Goal: Task Accomplishment & Management: Manage account settings

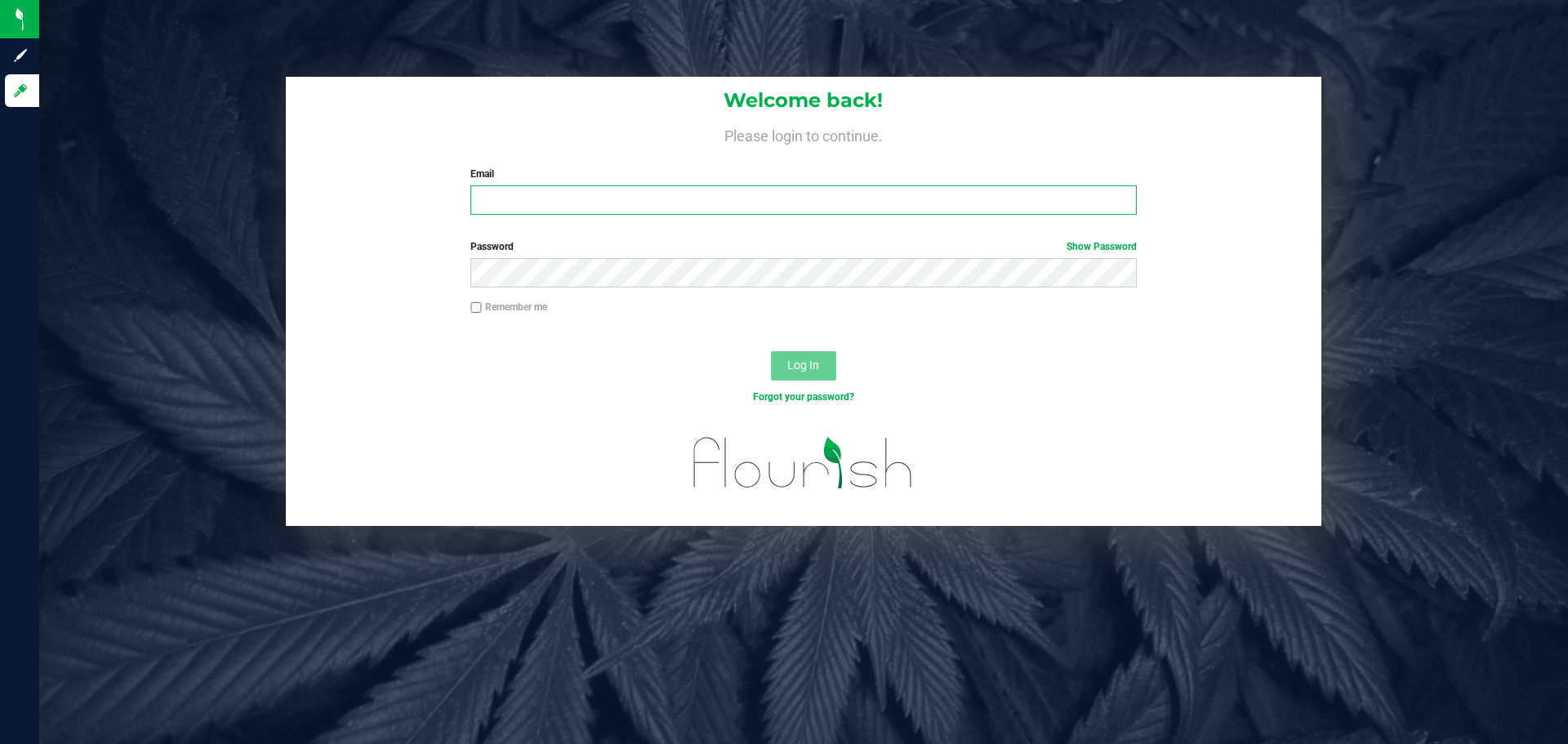
type input "[EMAIL_ADDRESS][DOMAIN_NAME]"
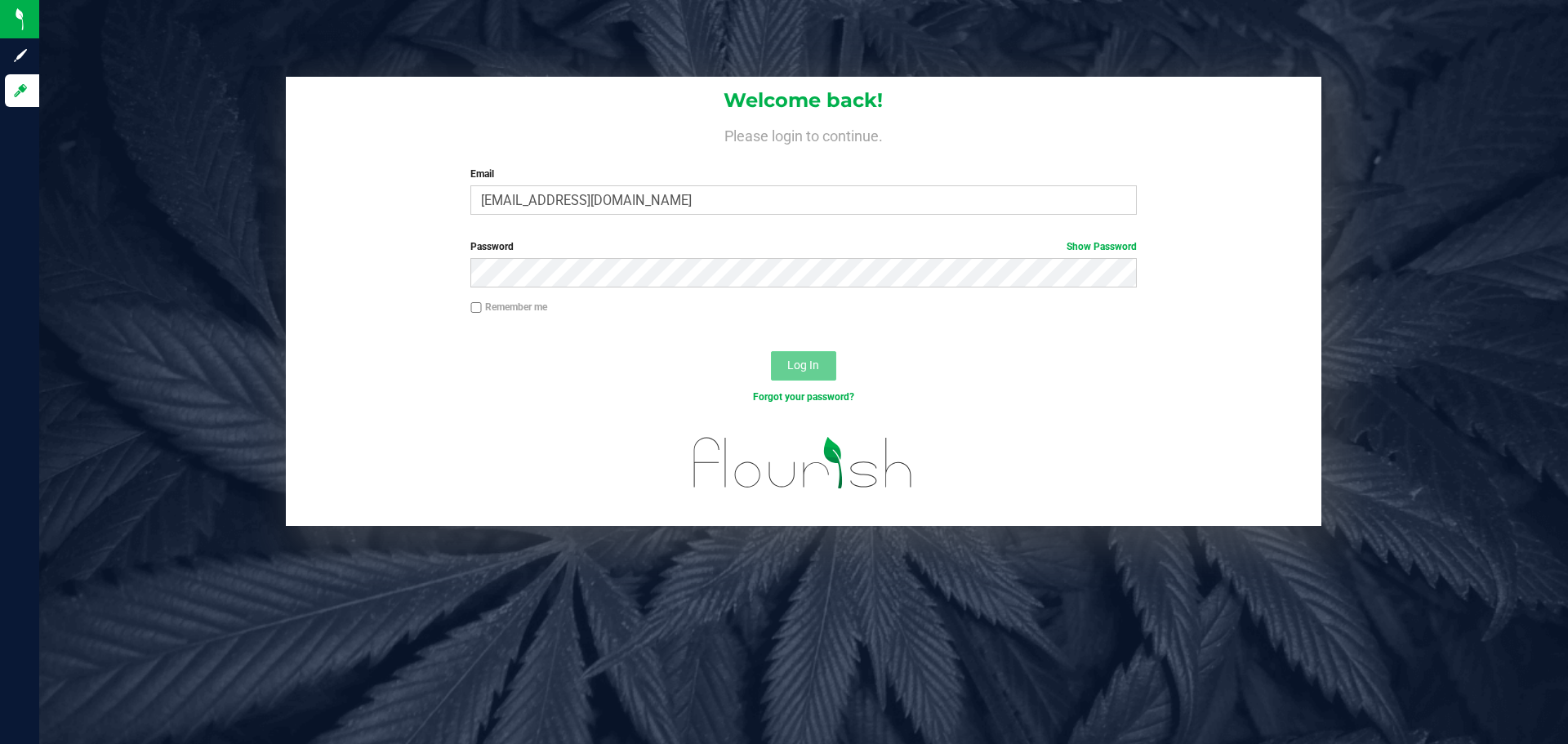
click at [826, 379] on button "Log In" at bounding box center [804, 365] width 66 height 29
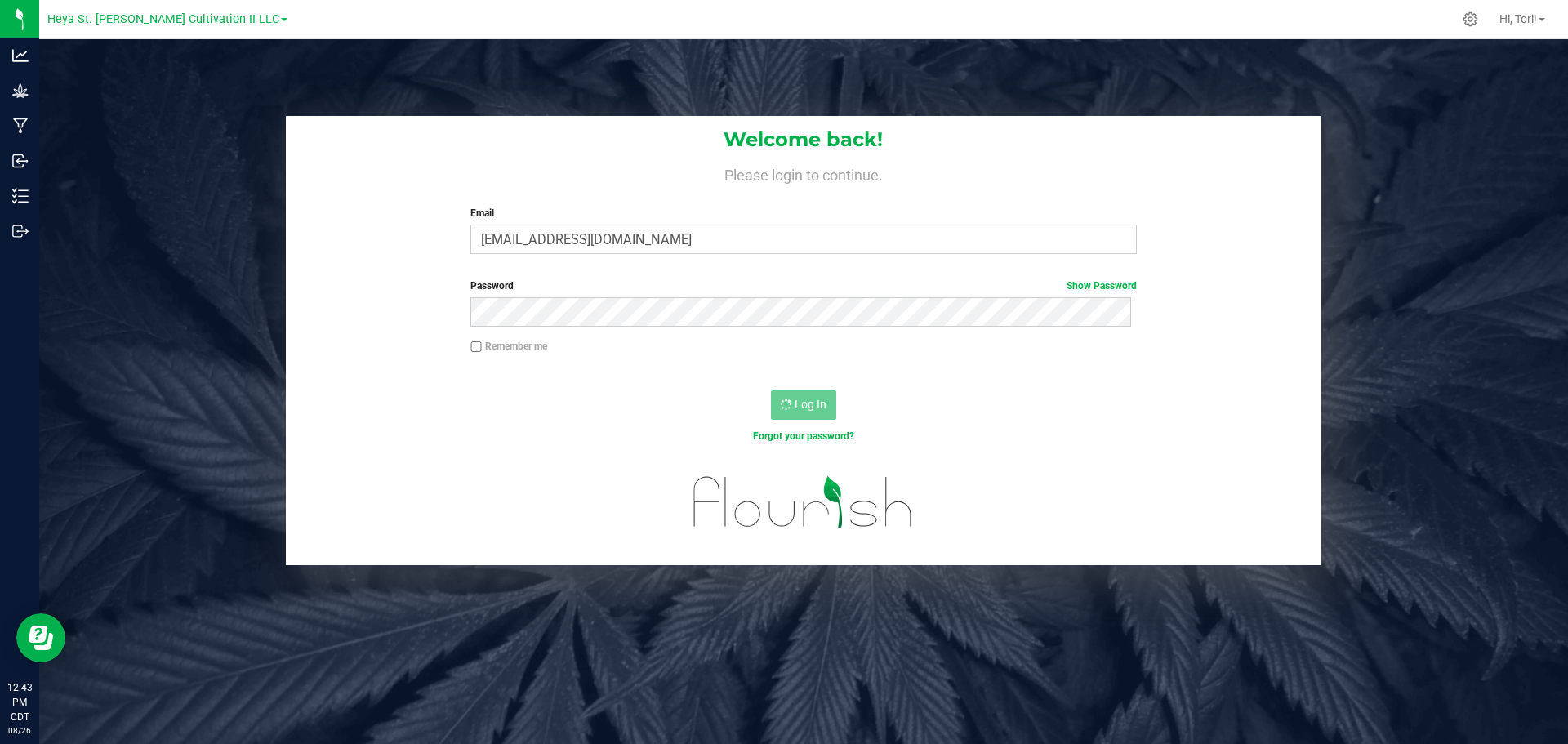
click at [199, 364] on div "Welcome back! Please login to continue. Email torikonecny@heyawellness.com Requ…" at bounding box center [804, 340] width 1553 height 449
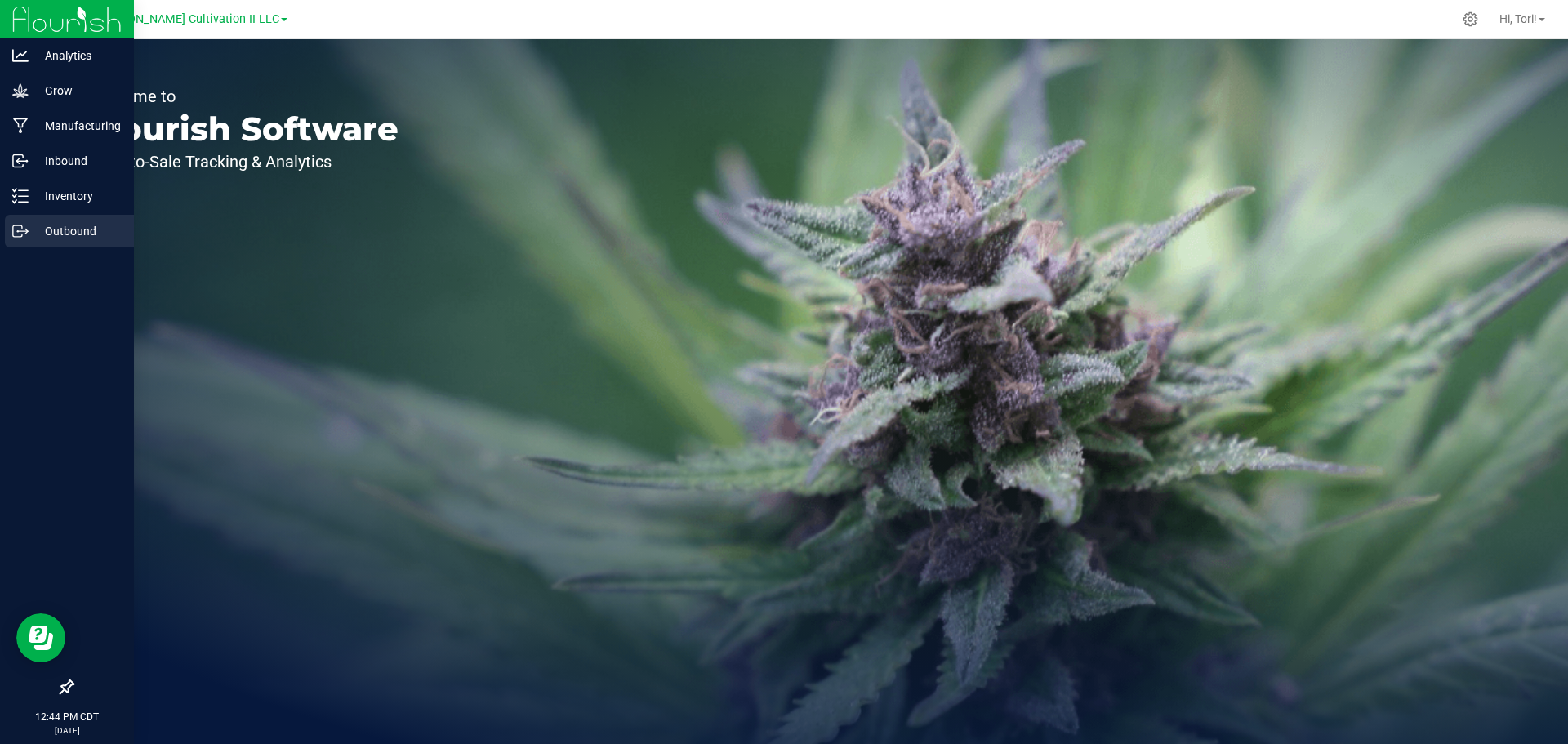
click at [38, 231] on p "Outbound" at bounding box center [77, 231] width 98 height 20
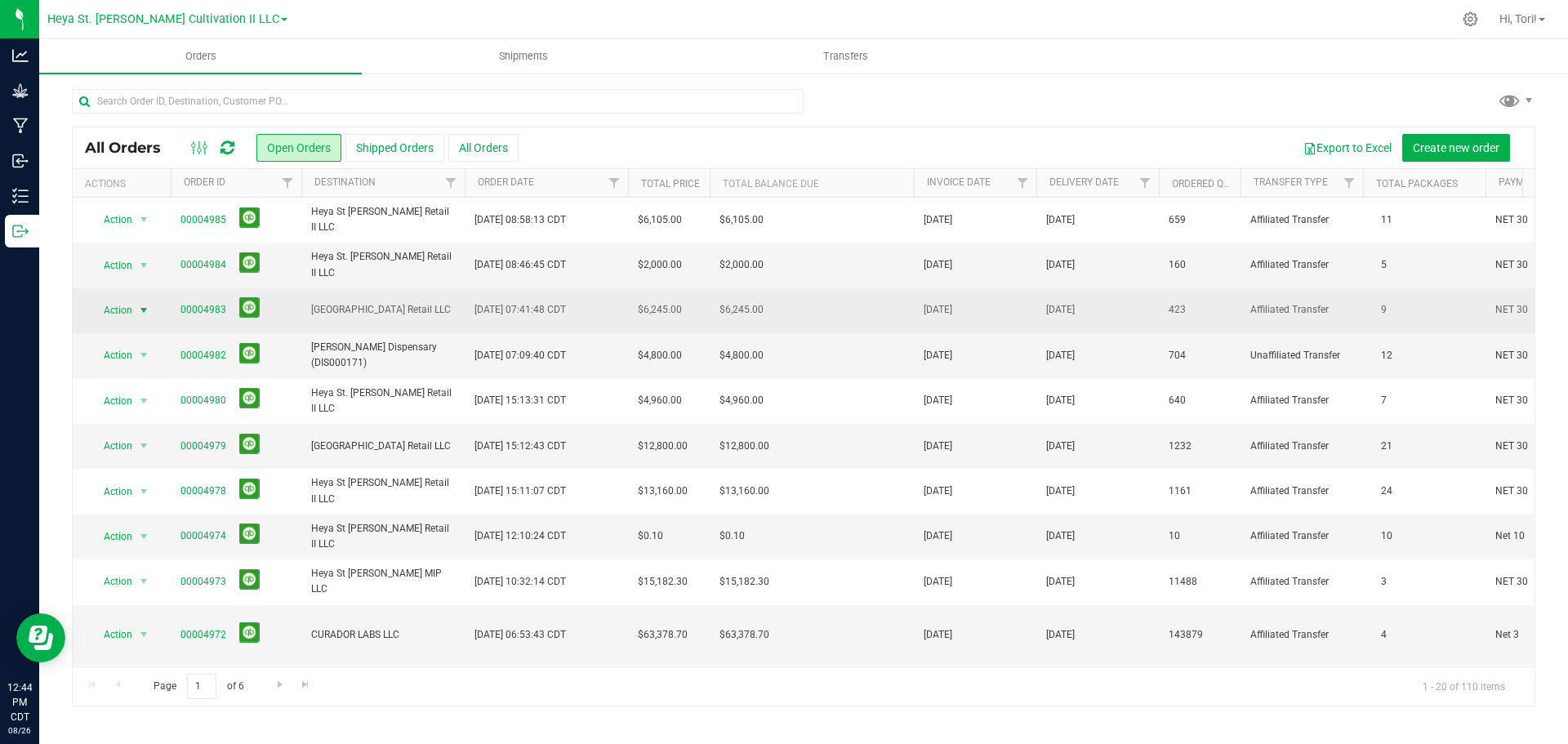
click at [117, 301] on span "Action" at bounding box center [111, 310] width 44 height 23
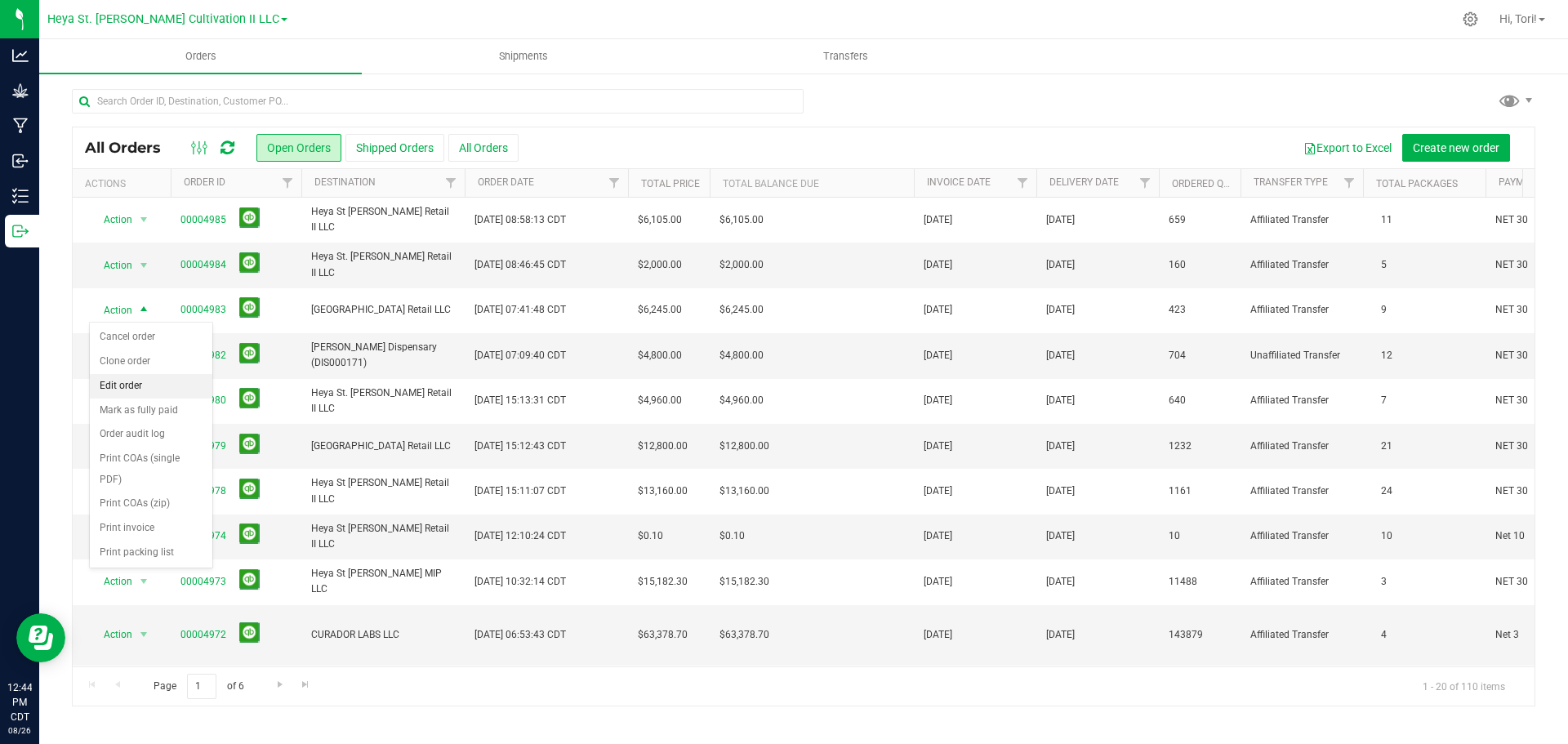
click at [151, 385] on li "Edit order" at bounding box center [151, 386] width 122 height 24
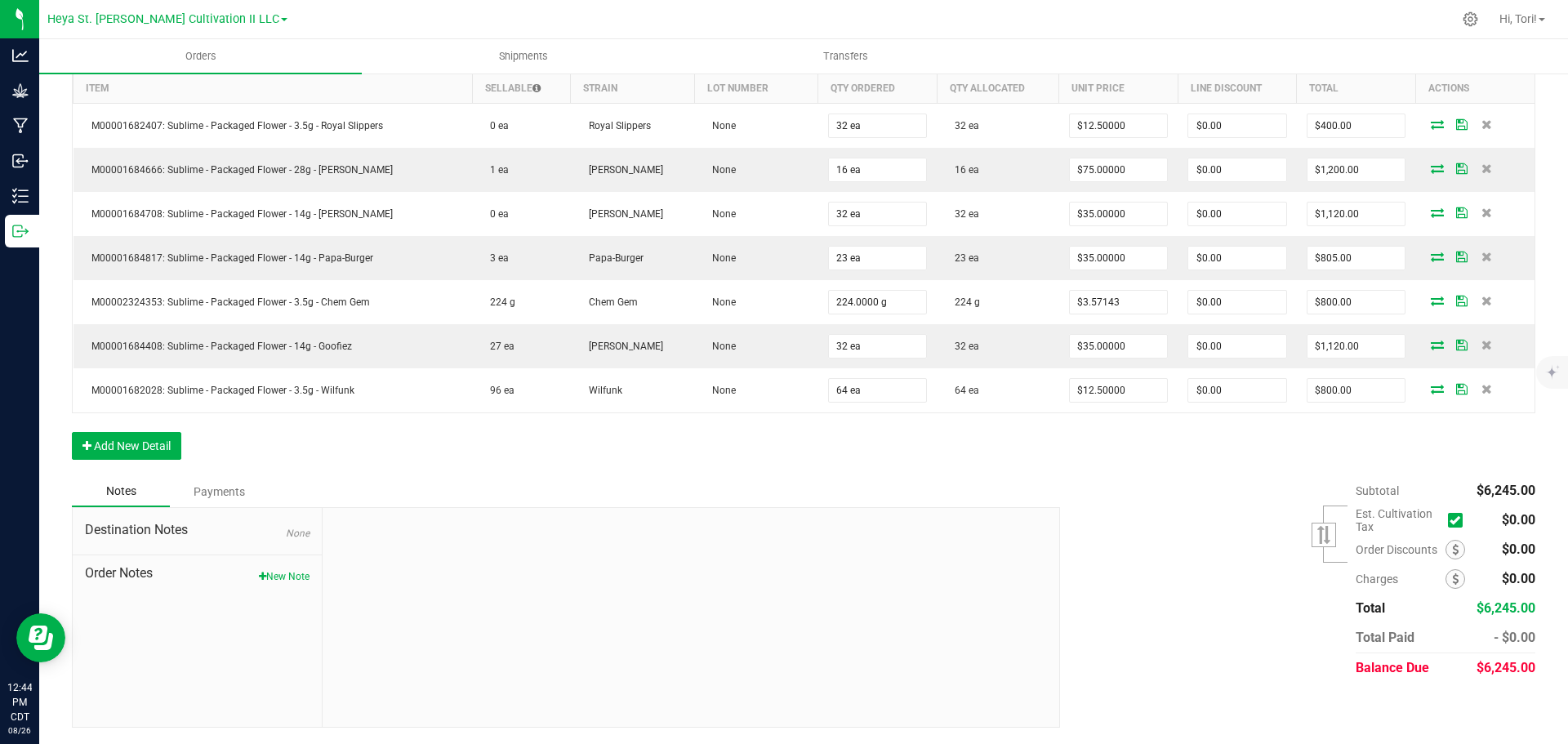
scroll to position [327, 0]
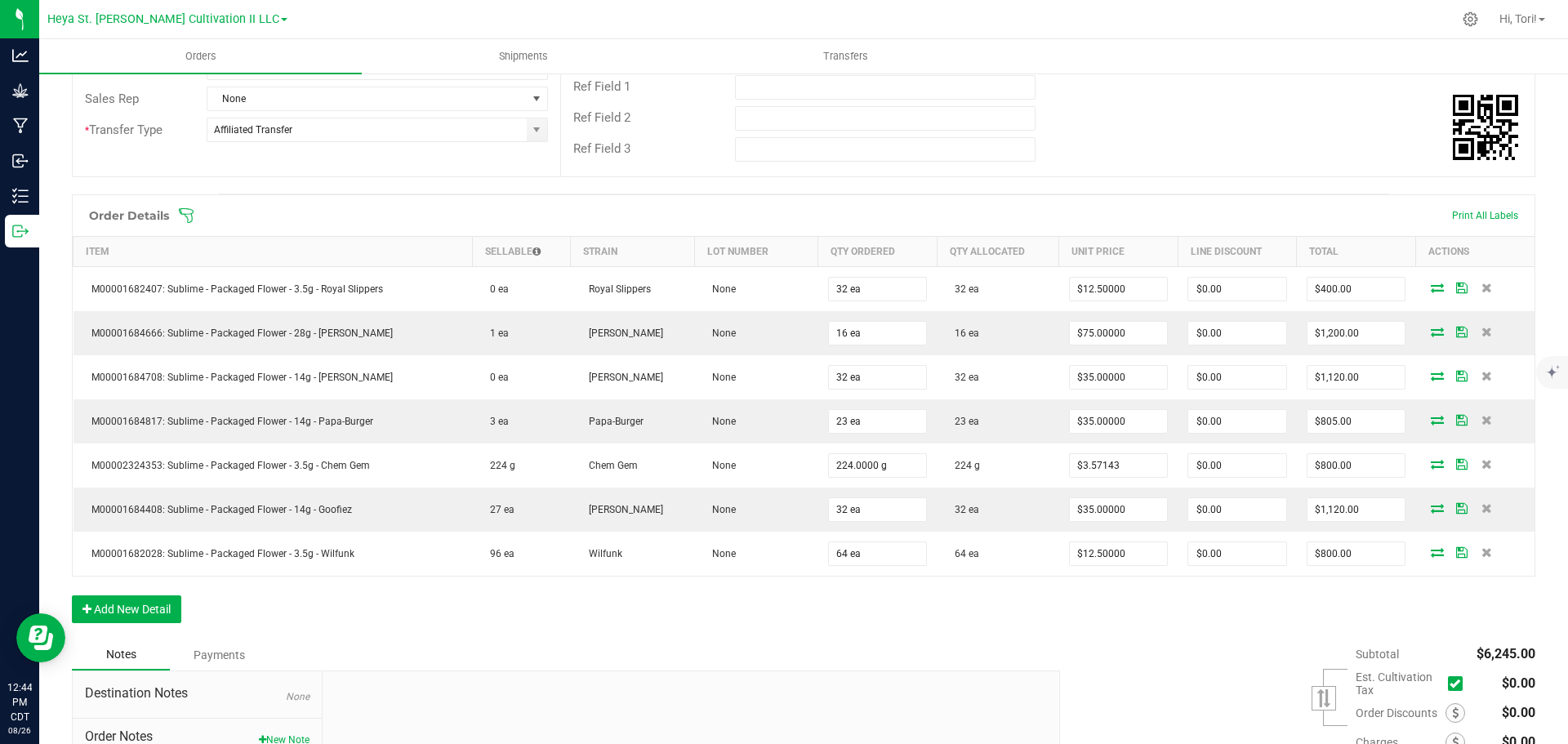
click at [183, 210] on icon at bounding box center [186, 215] width 16 height 16
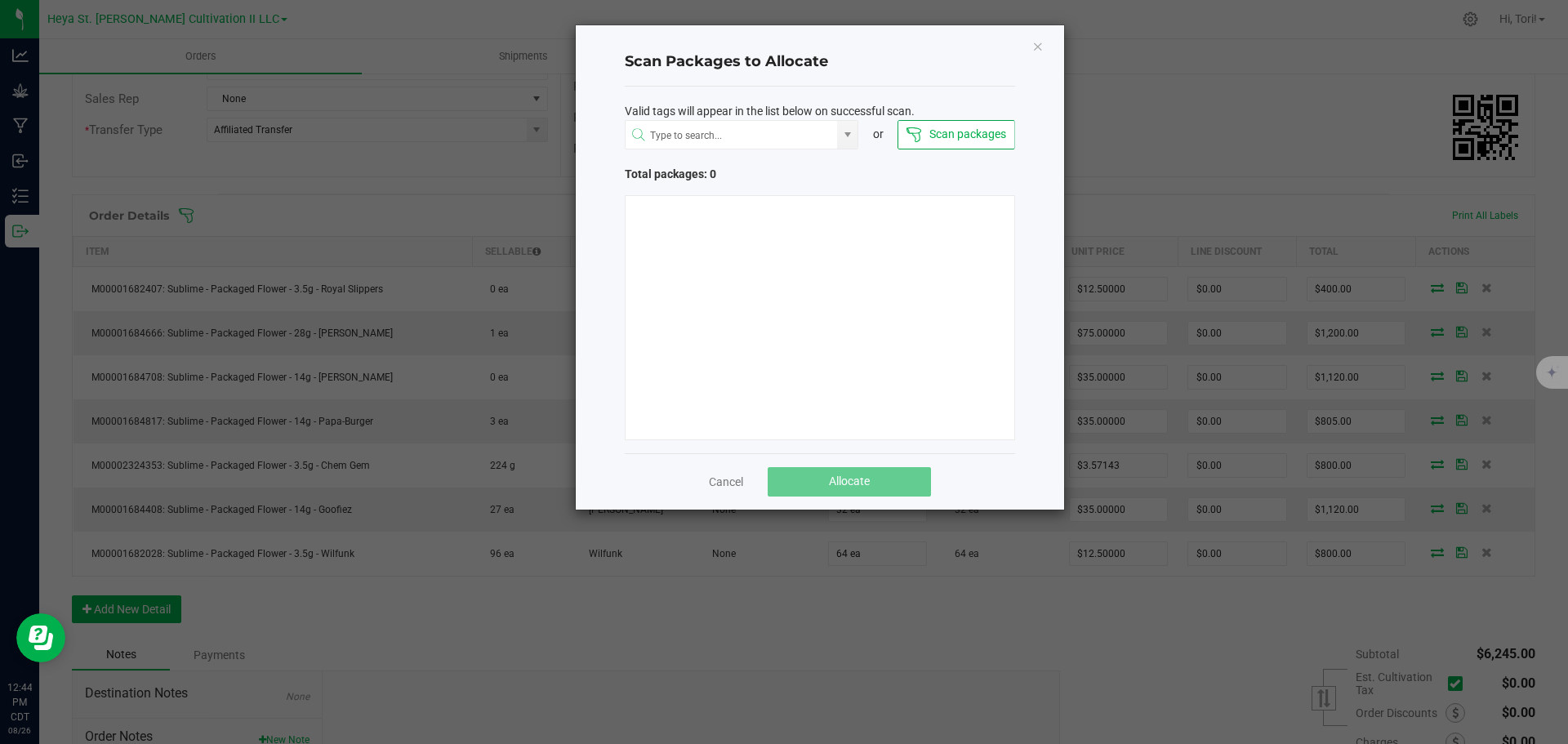
click at [811, 153] on div "Valid tags will appear in the list below on successful scan. or Scan packages T…" at bounding box center [820, 270] width 391 height 366
click at [789, 146] on input "NO DATA FOUND" at bounding box center [731, 135] width 212 height 29
click at [785, 136] on input "11789" at bounding box center [731, 135] width 212 height 29
type input "11789"
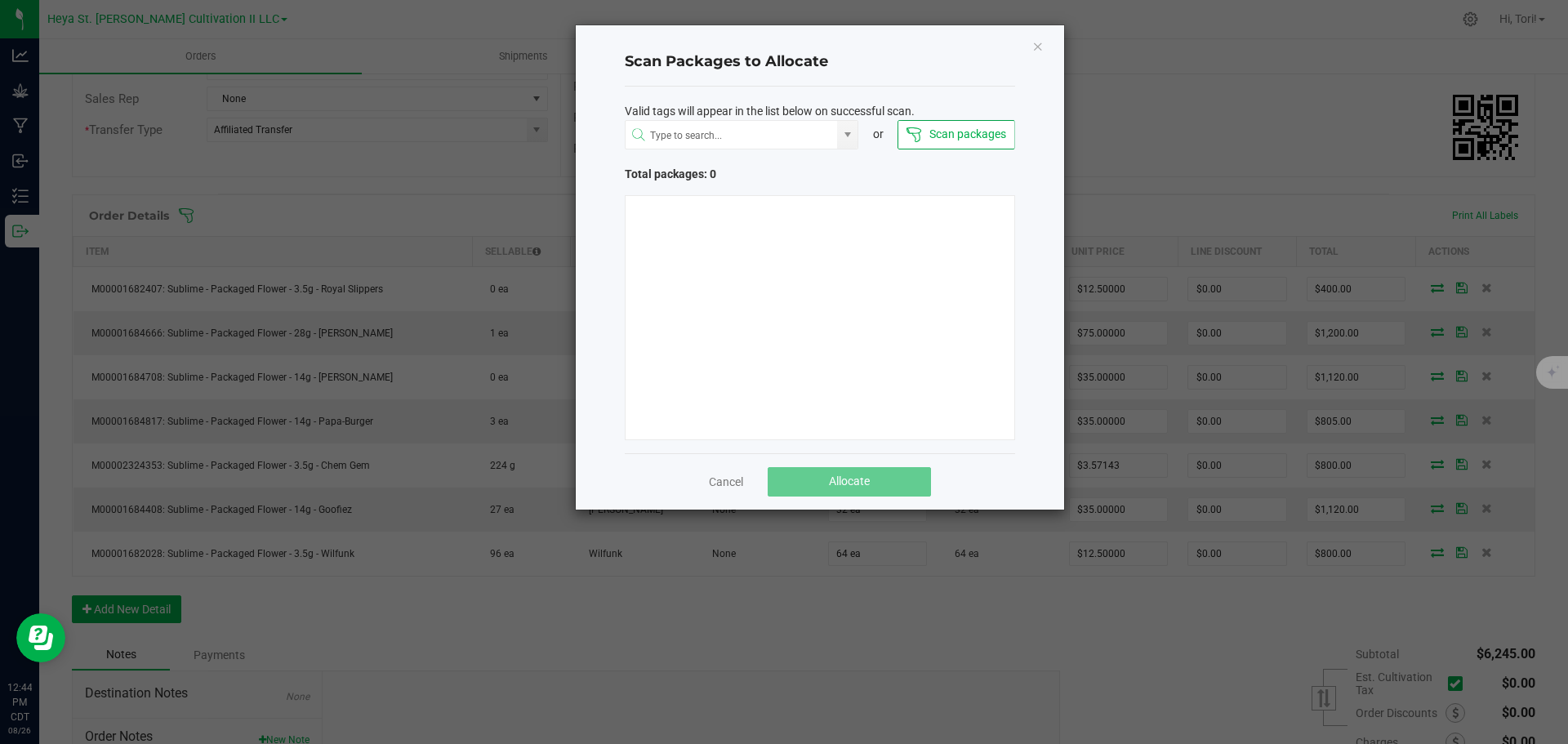
click at [892, 166] on div "Total packages: 0" at bounding box center [820, 175] width 391 height 17
click at [728, 475] on link "Cancel" at bounding box center [726, 481] width 35 height 16
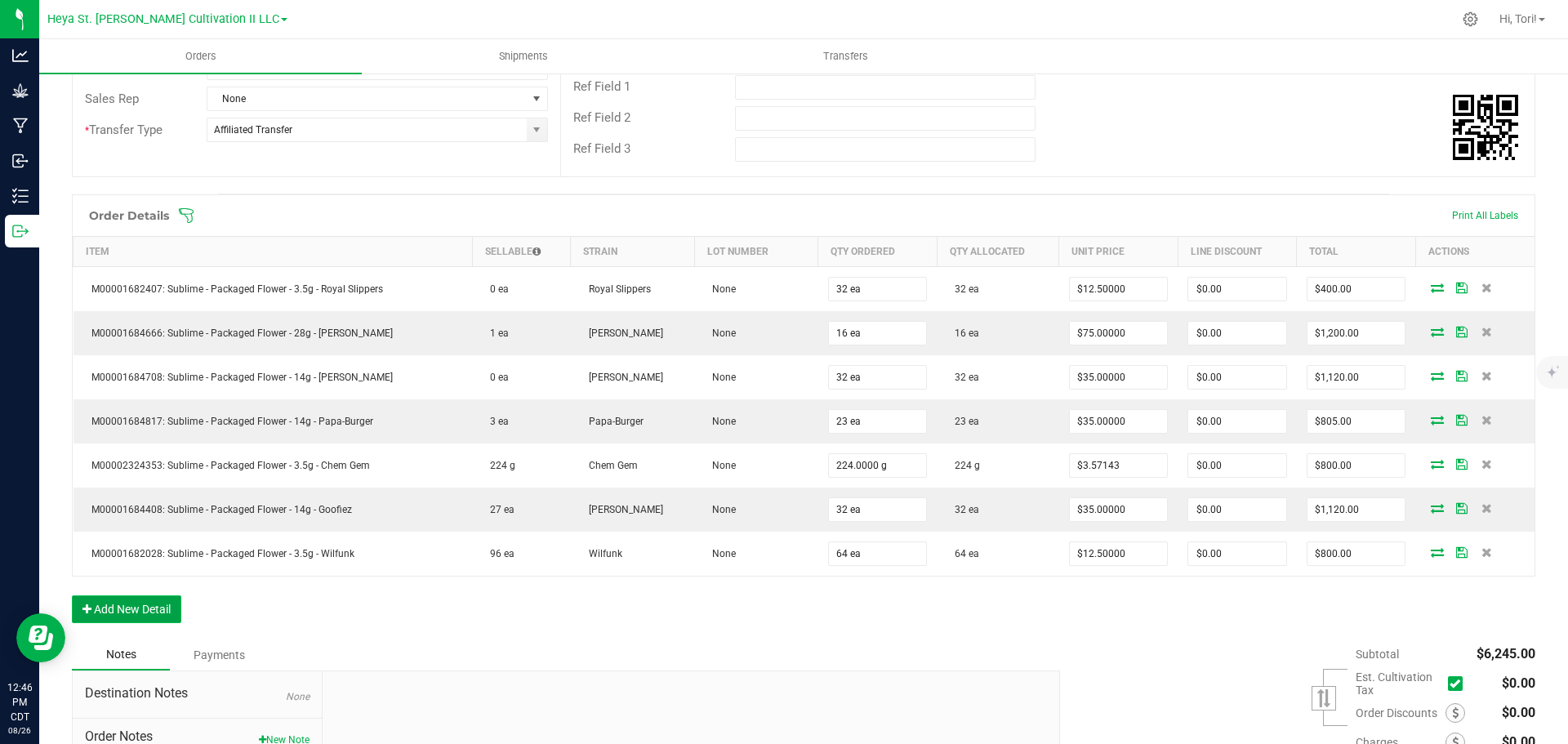
click at [153, 606] on button "Add New Detail" at bounding box center [127, 610] width 110 height 28
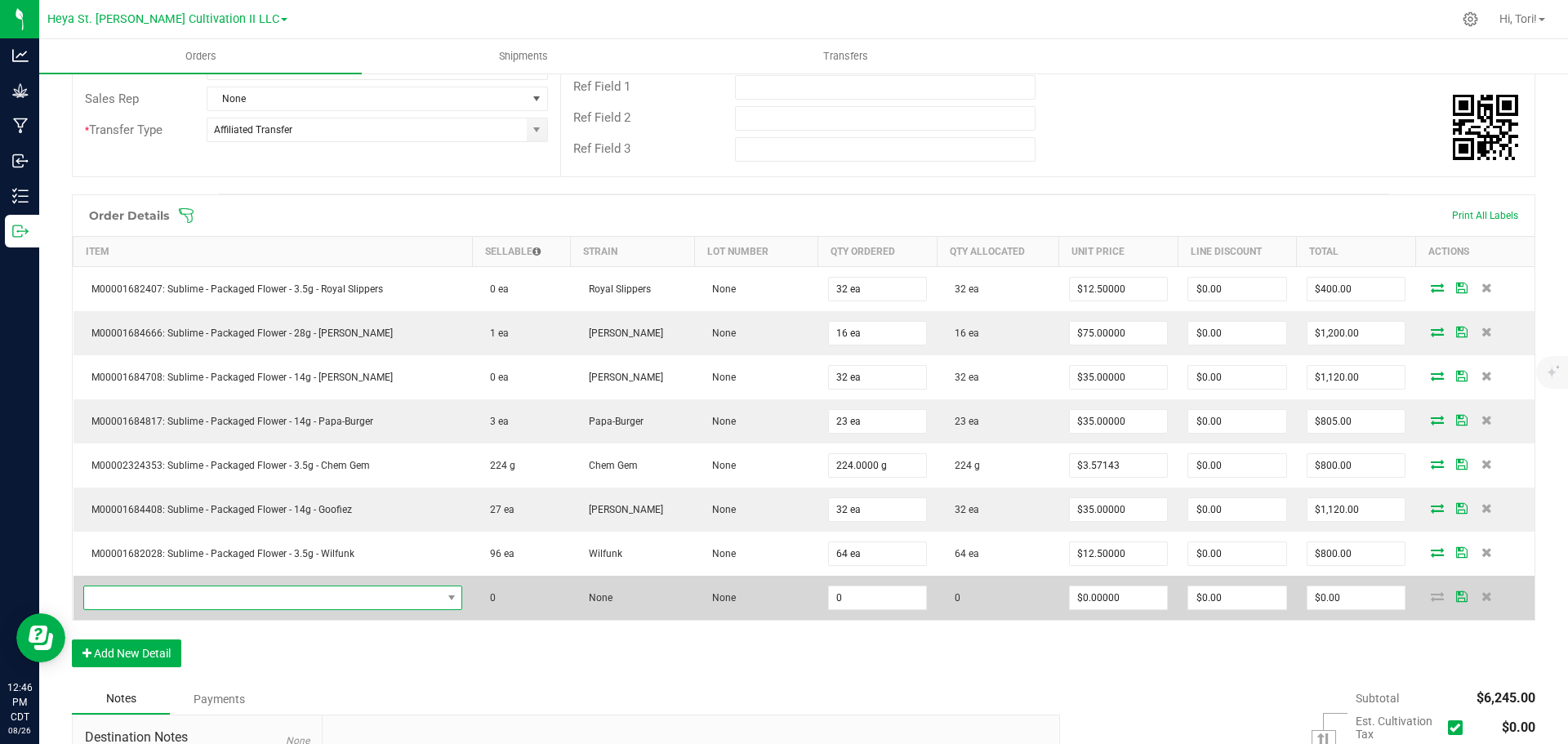
click at [416, 598] on span "NO DATA FOUND" at bounding box center [263, 597] width 358 height 23
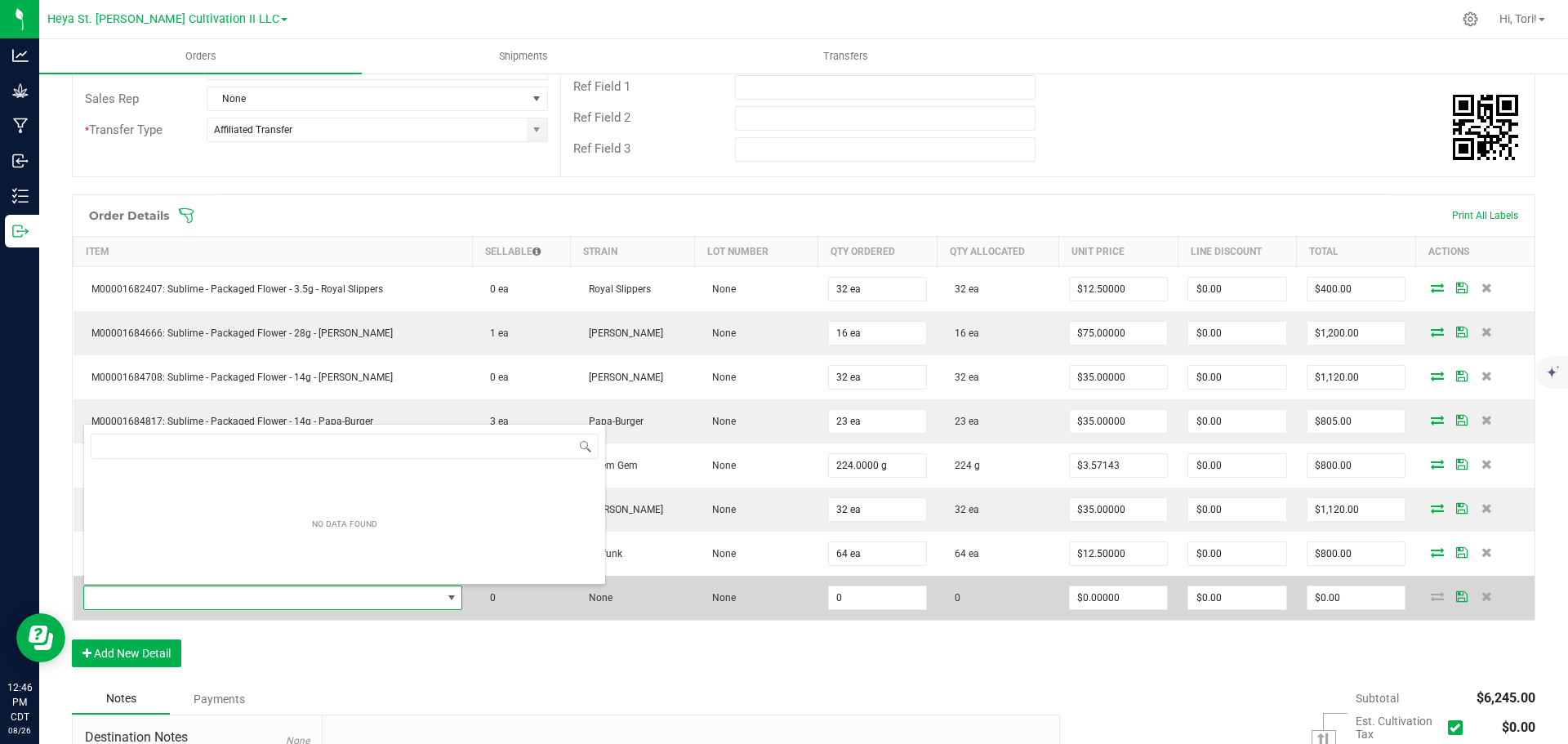
scroll to position [24, 360]
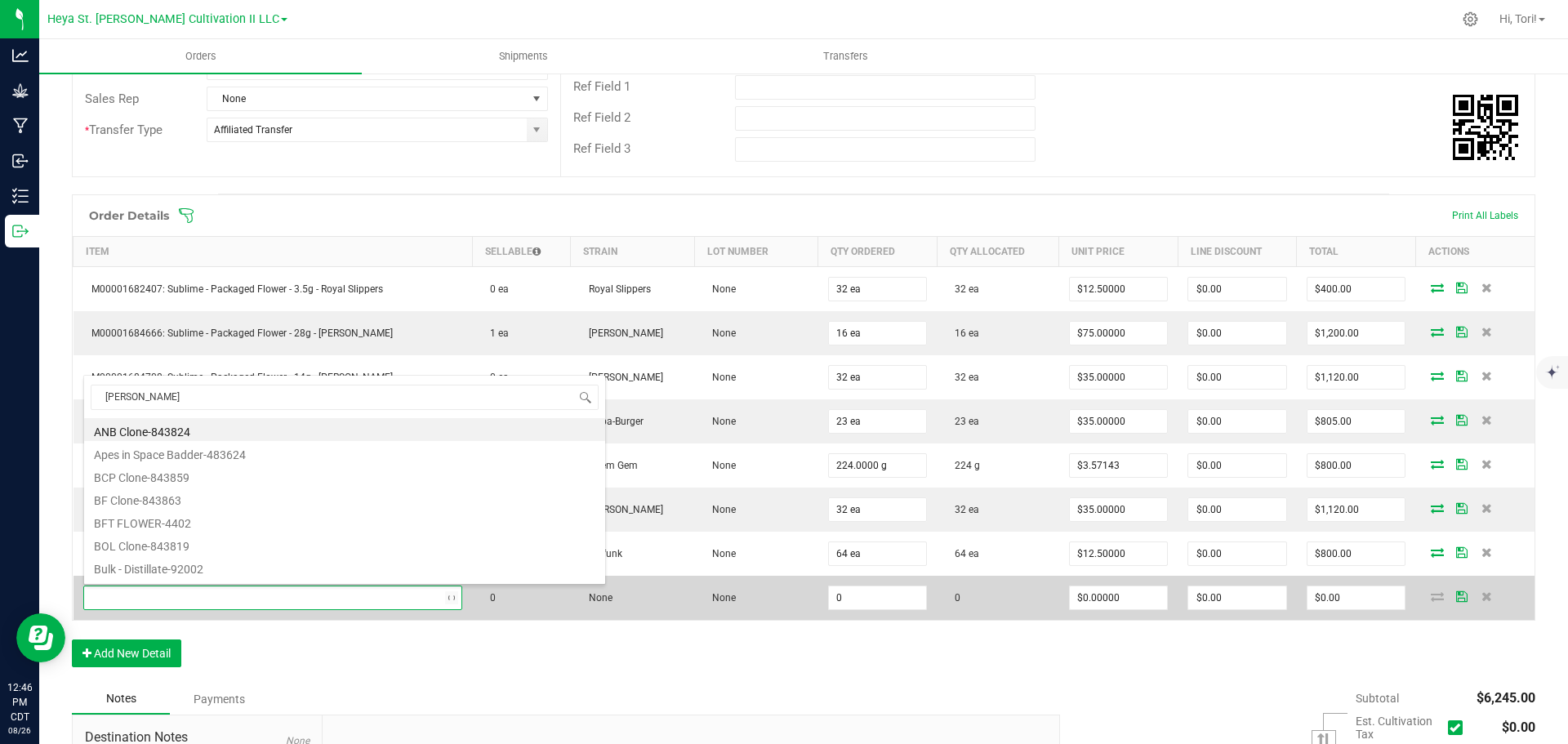
type input "[PERSON_NAME]"
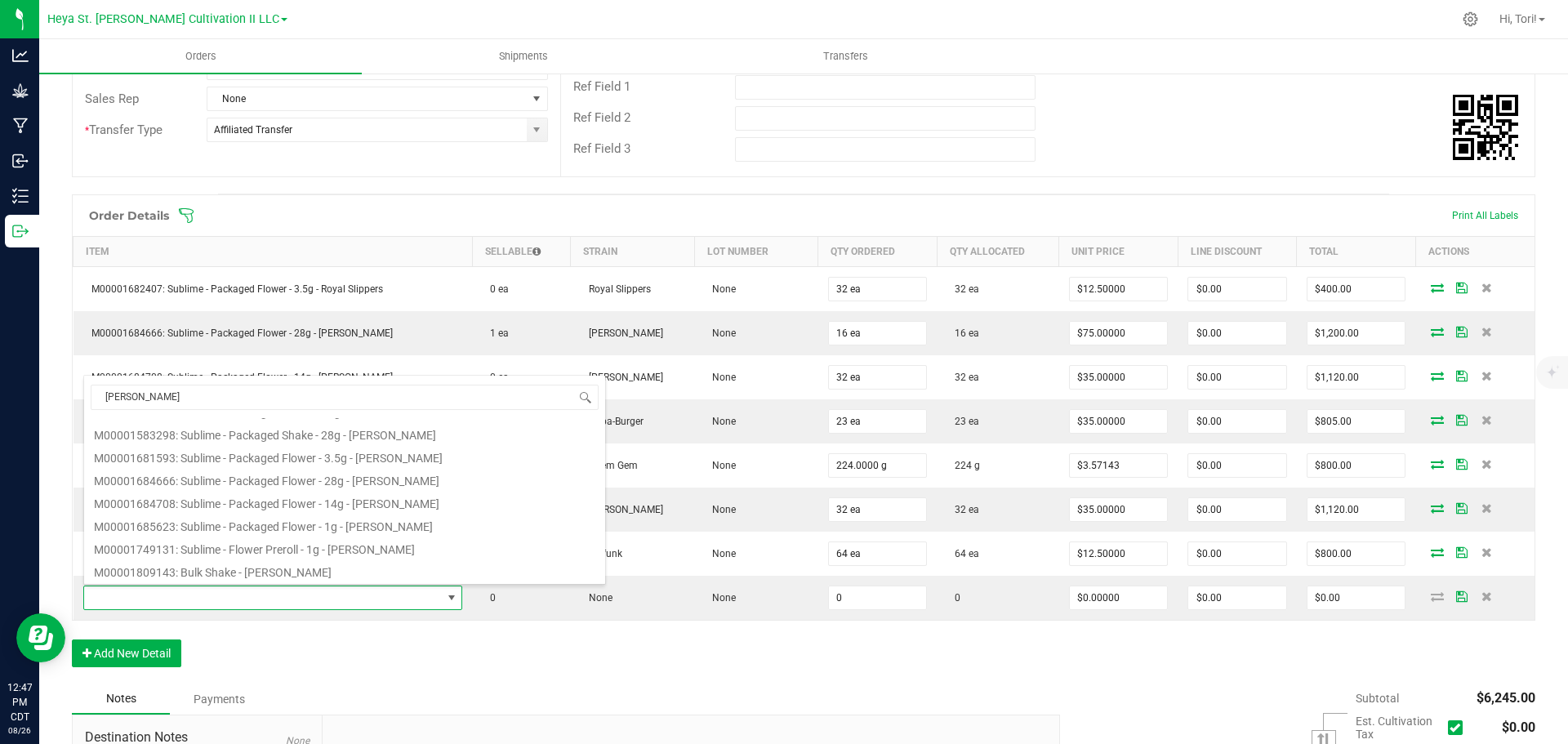
scroll to position [212, 0]
click at [403, 542] on li "M00001681593: Sublime - Packaged Flower - 3.5g - [PERSON_NAME]" at bounding box center [345, 537] width 521 height 23
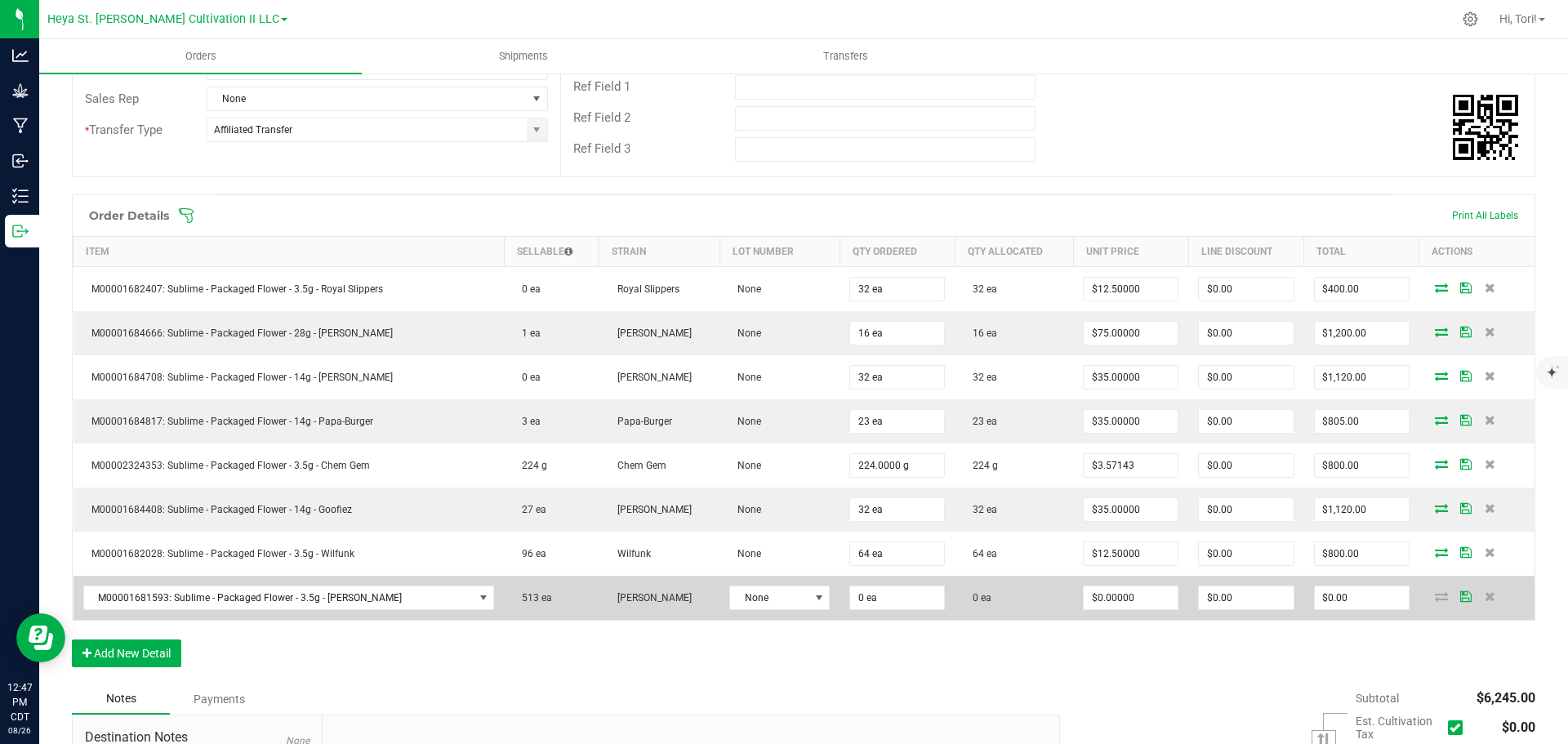
click at [780, 611] on td "None" at bounding box center [779, 597] width 120 height 44
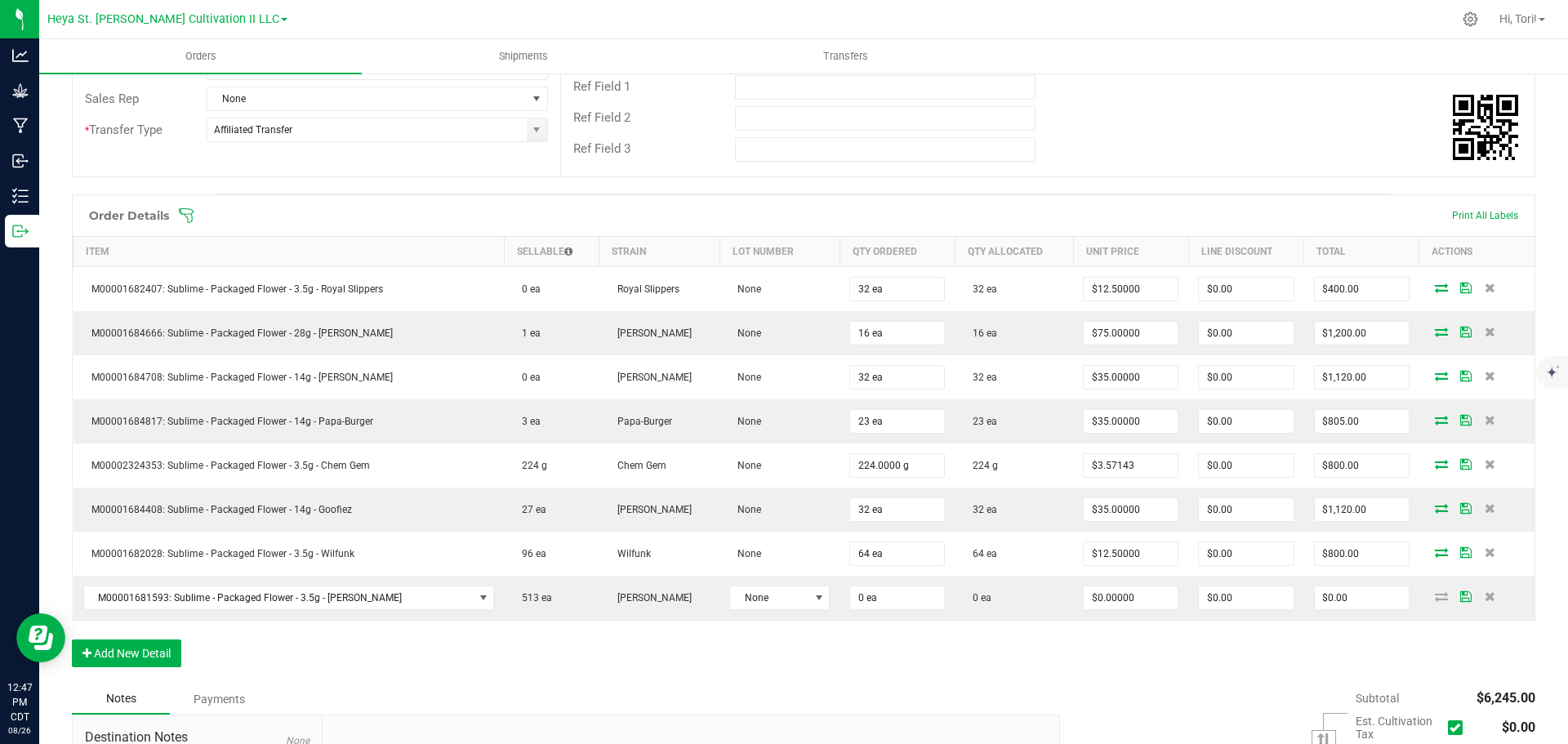
click at [783, 642] on div "Order Details Print All Labels Item Sellable Strain Lot Number Qty Ordered Qty …" at bounding box center [804, 439] width 1463 height 489
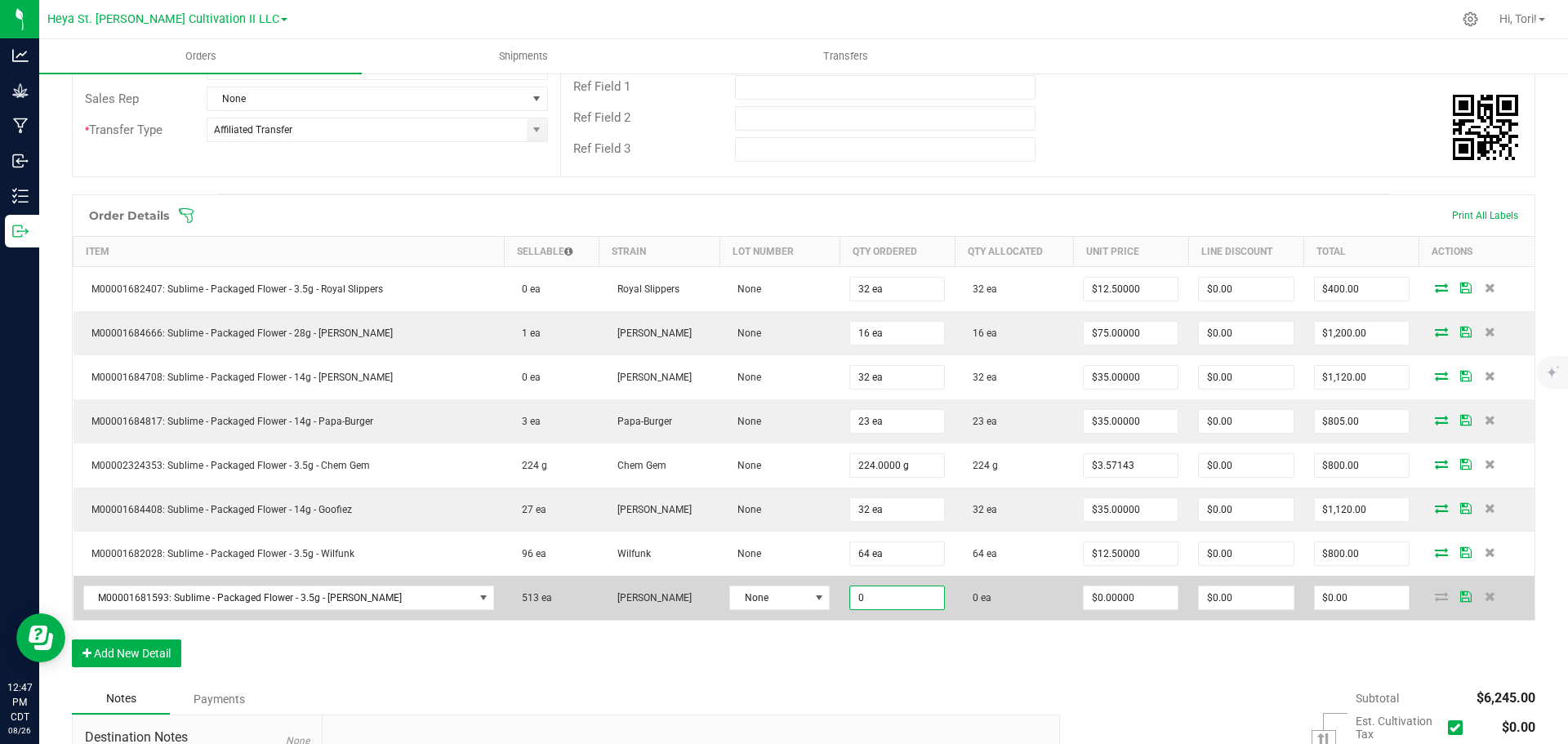
click at [868, 603] on input "0" at bounding box center [897, 597] width 94 height 23
type input "4"
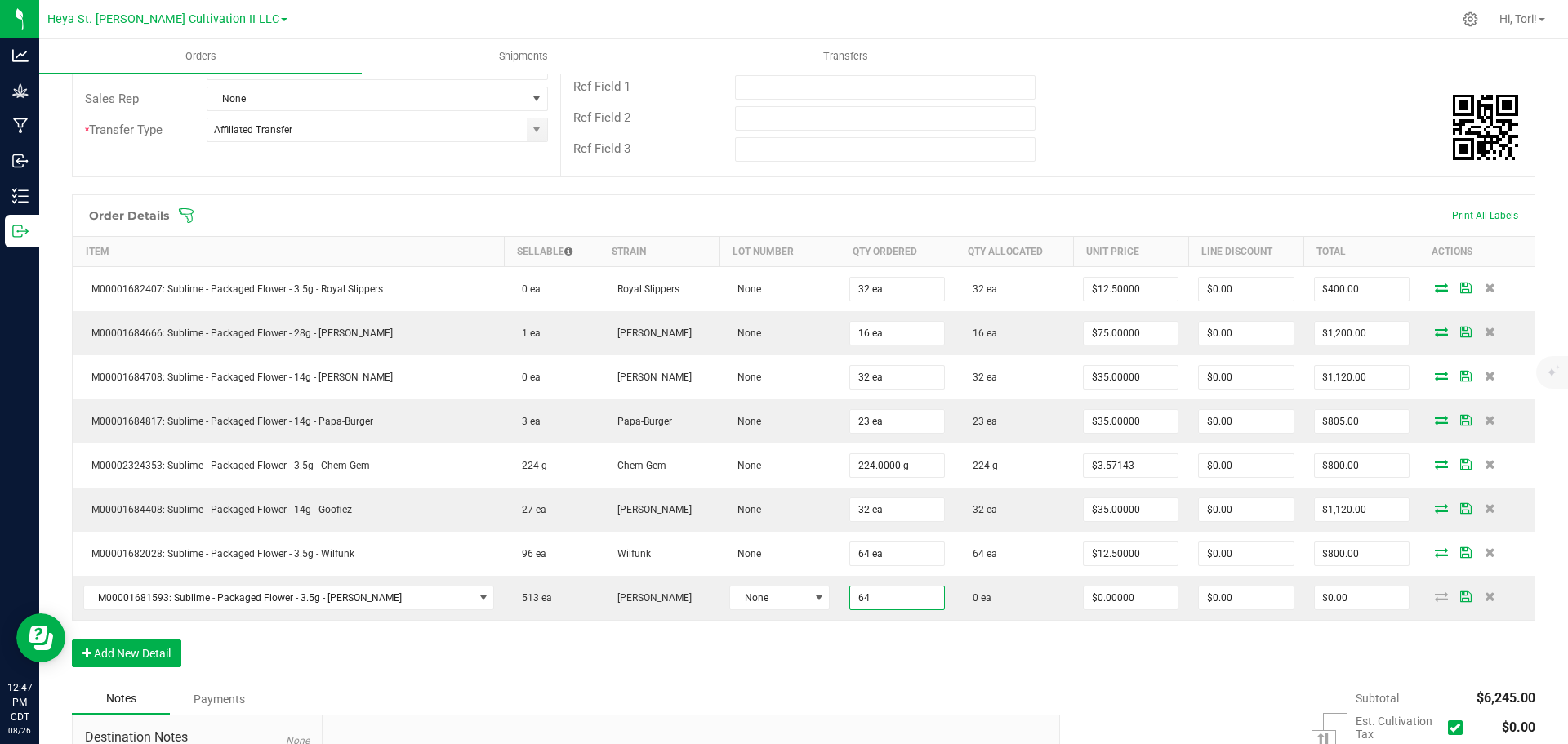
type input "64 ea"
click at [1003, 653] on div "Order Details Print All Labels Item Sellable Strain Lot Number Qty Ordered Qty …" at bounding box center [804, 439] width 1463 height 489
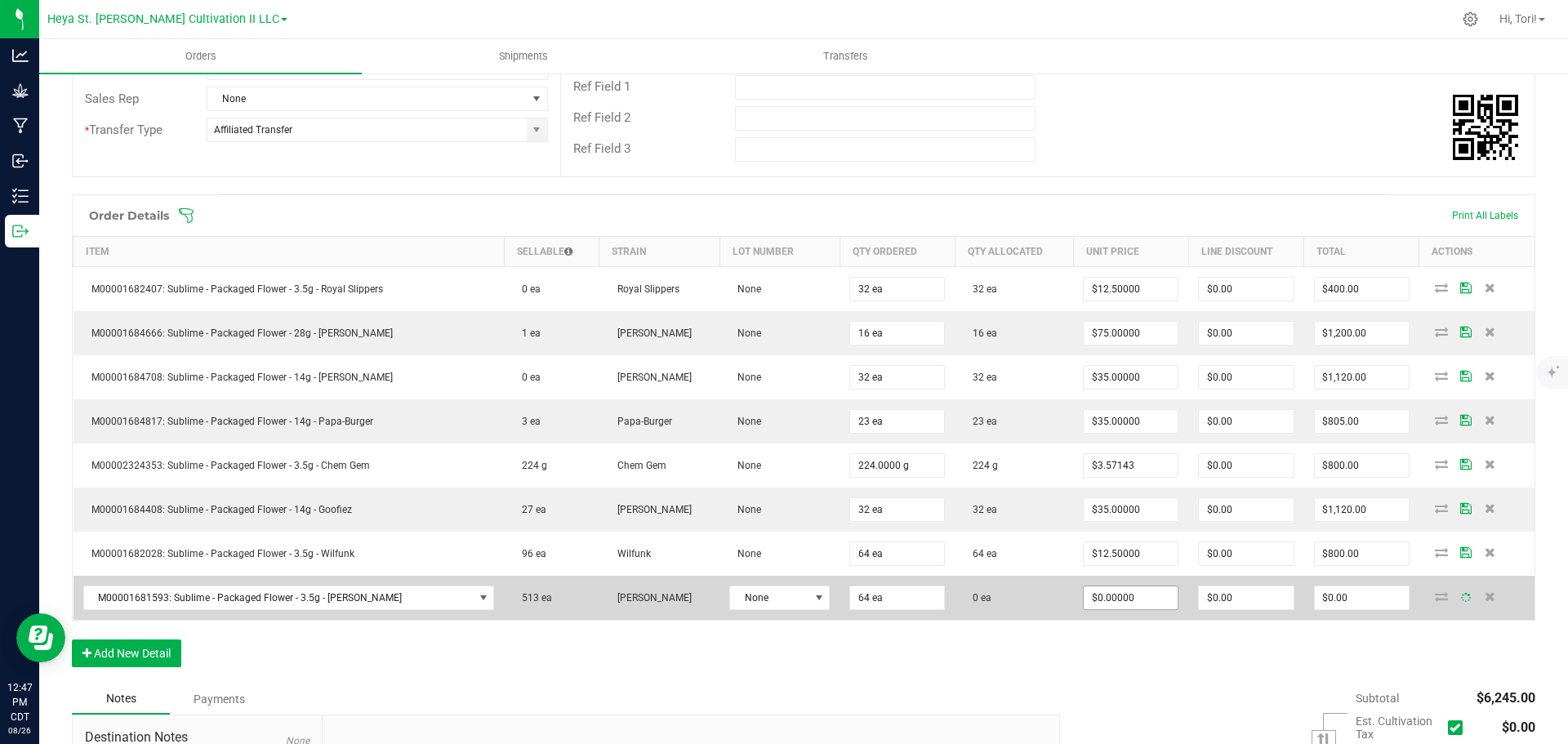
type input "0"
click at [1117, 599] on input "0" at bounding box center [1130, 597] width 94 height 23
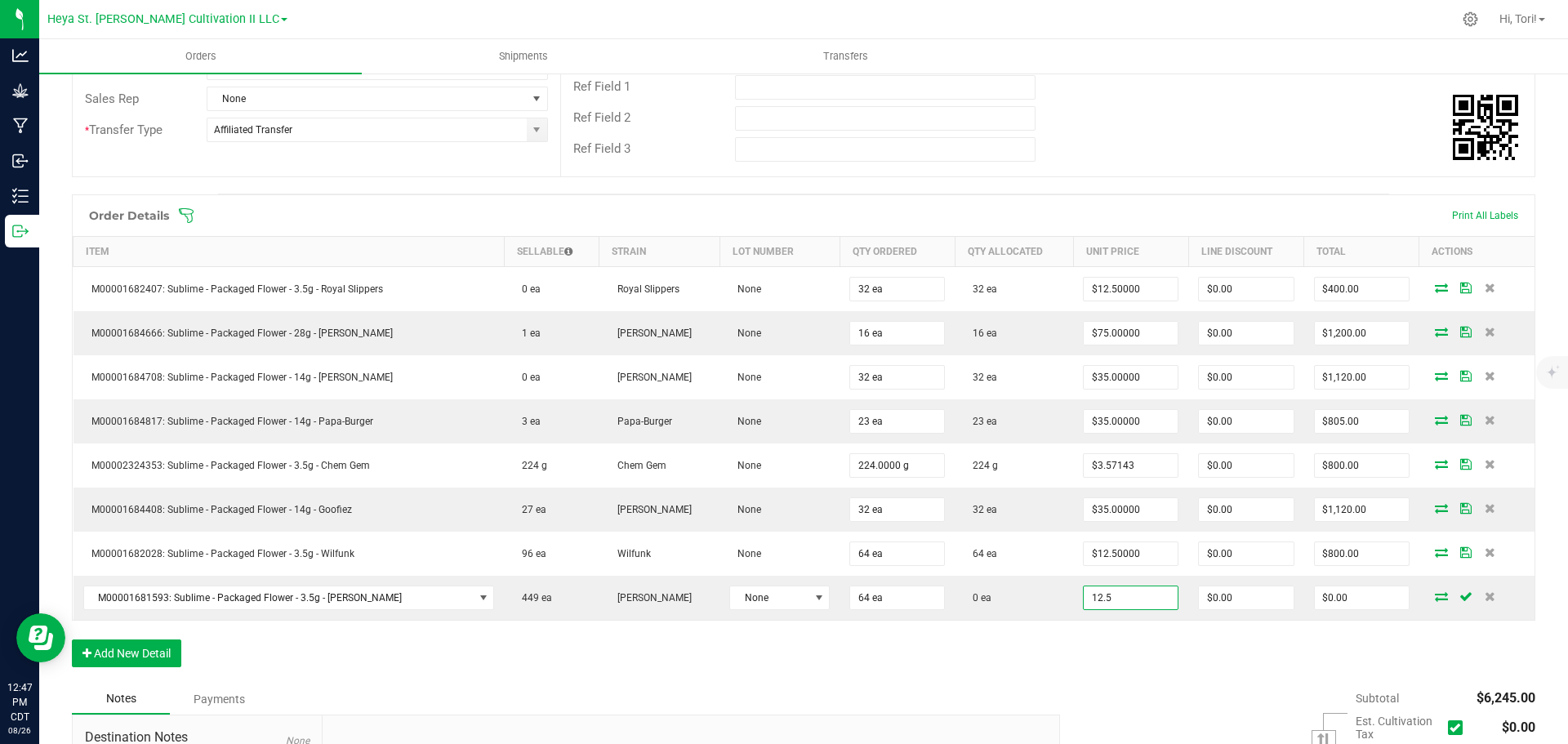
type input "$12.50000"
type input "$800.00"
click at [1122, 636] on div "Order Details Print All Labels Item Sellable Strain Lot Number Qty Ordered Qty …" at bounding box center [804, 439] width 1463 height 489
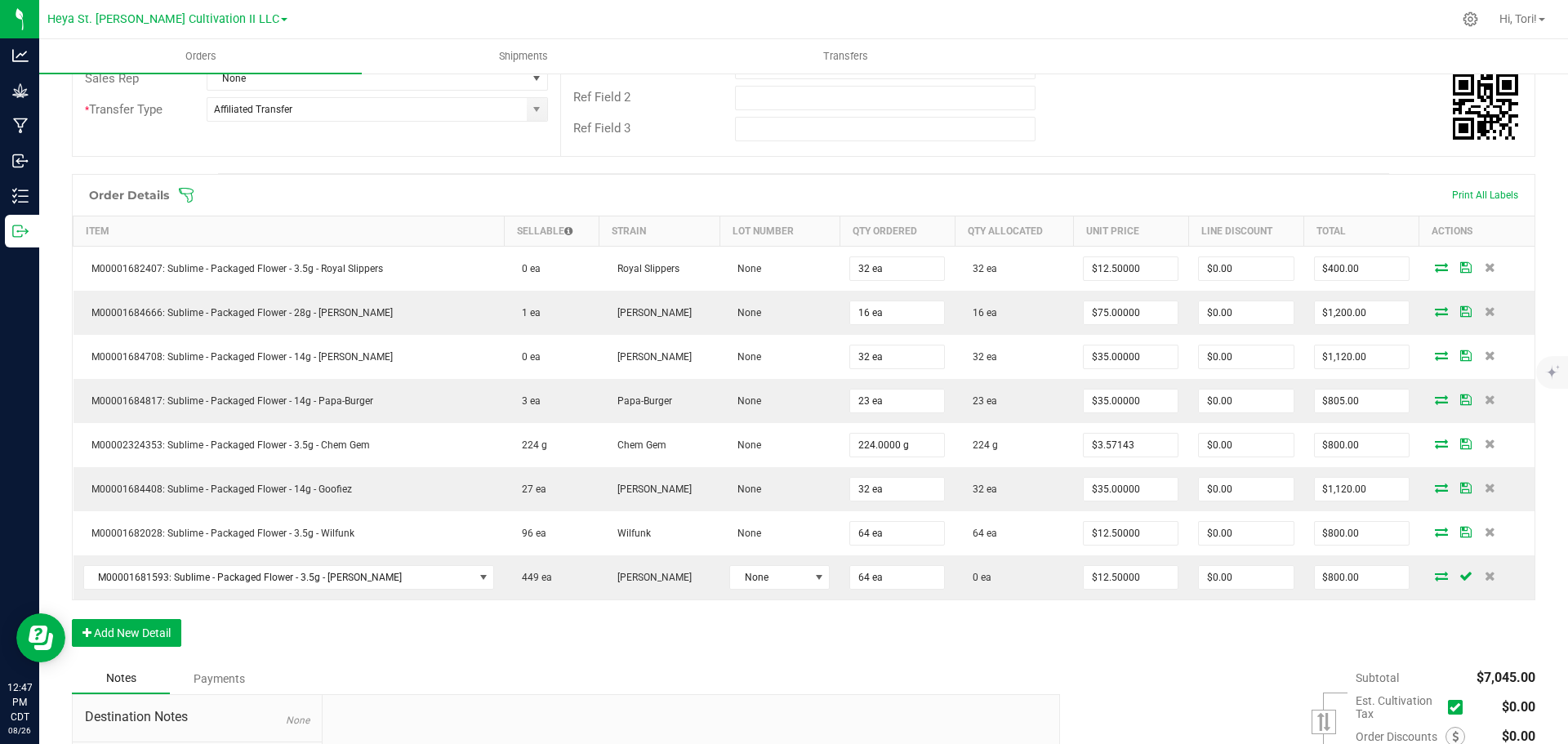
scroll to position [44, 0]
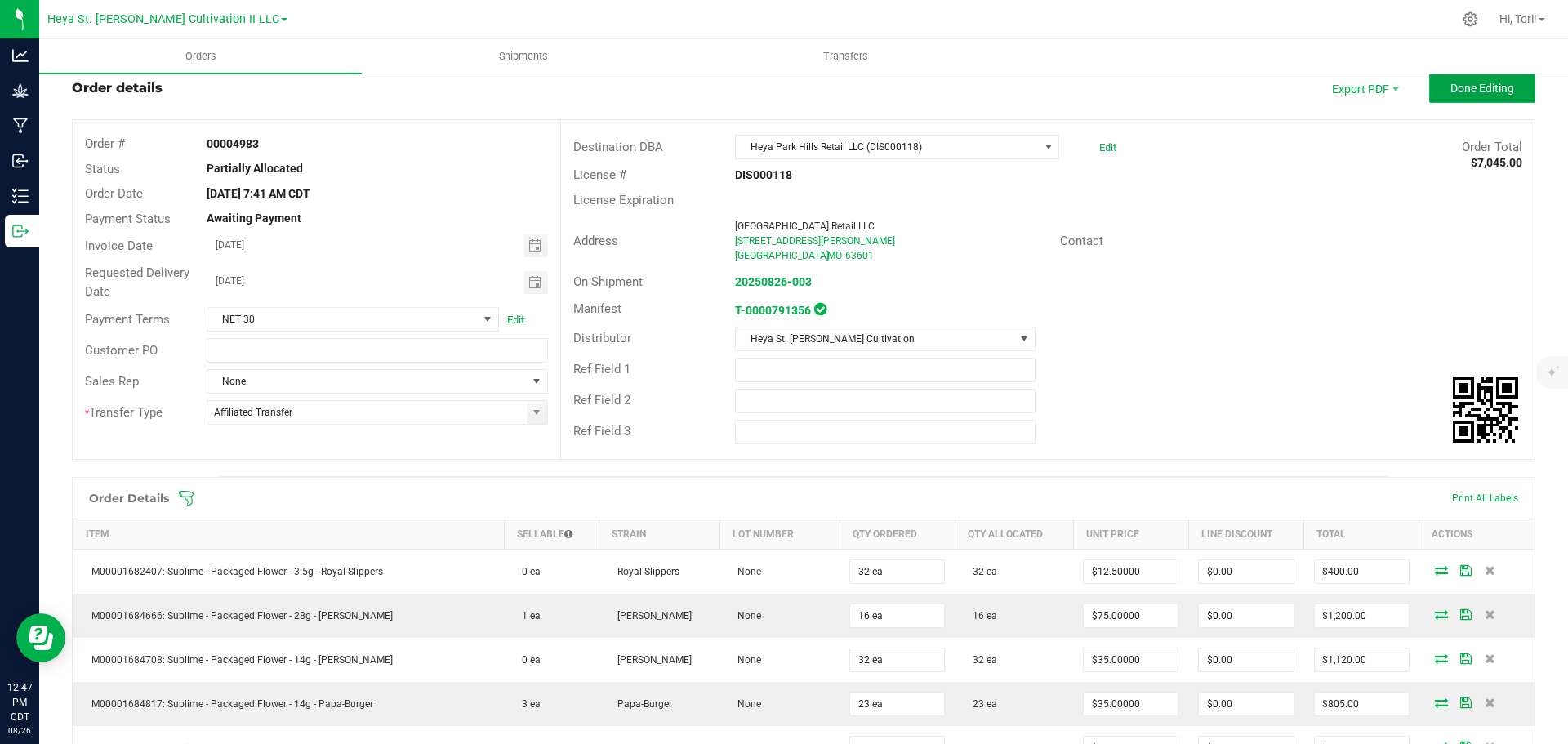
click at [1468, 95] on span "Done Editing" at bounding box center [1482, 88] width 64 height 13
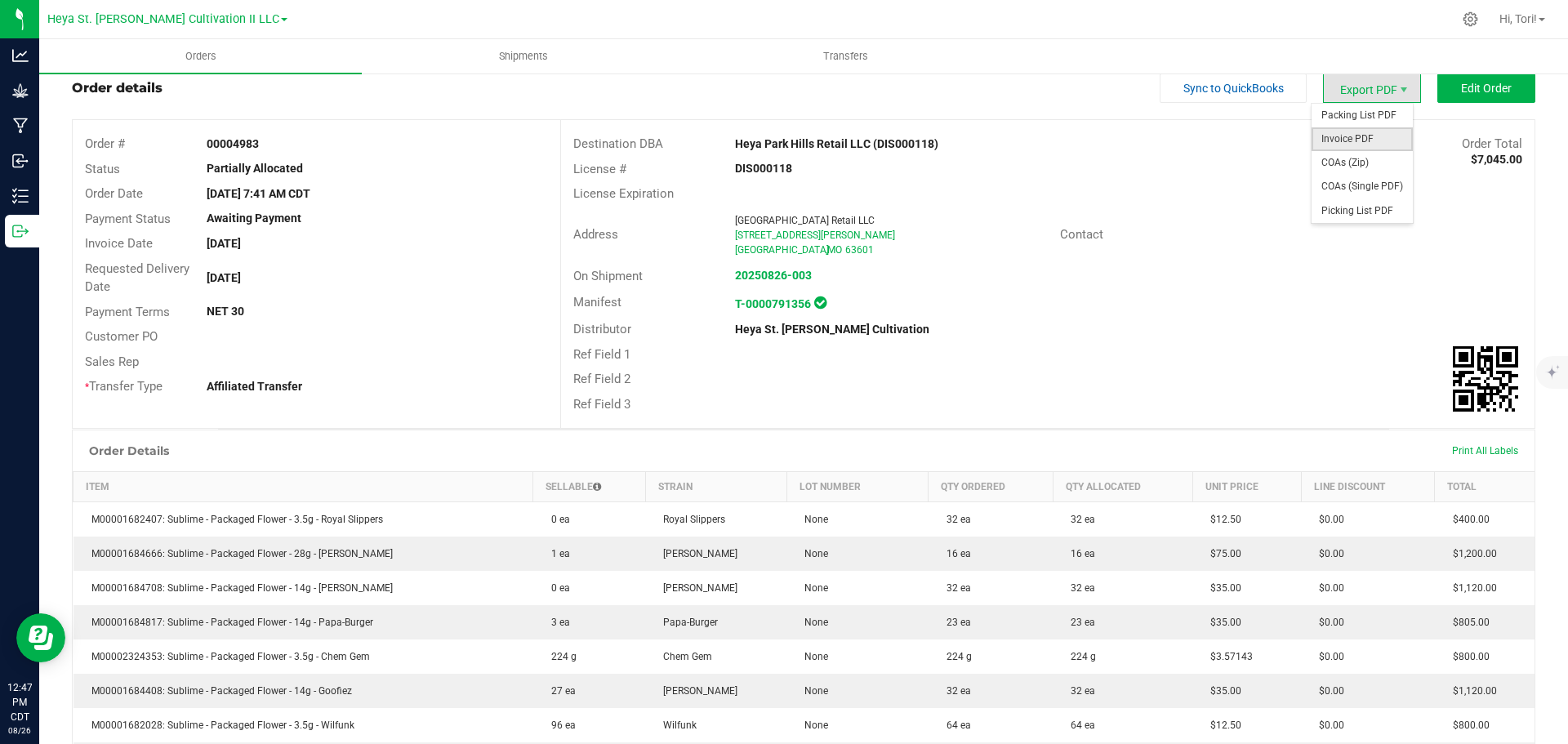
click at [1368, 132] on span "Invoice PDF" at bounding box center [1362, 139] width 101 height 23
